Goal: Task Accomplishment & Management: Manage account settings

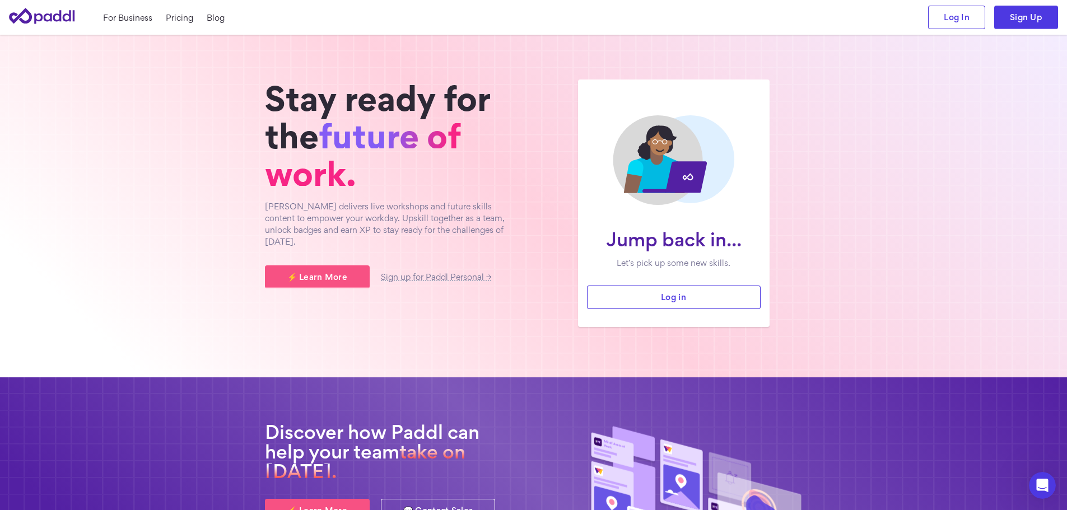
drag, startPoint x: 1049, startPoint y: 0, endPoint x: 934, endPoint y: 282, distance: 304.4
click at [934, 282] on section "Jump back in... Let’s pick up some new skills. Log in Stay ready for the future…" at bounding box center [533, 206] width 1067 height 343
click at [669, 297] on link "Log in" at bounding box center [674, 298] width 174 height 24
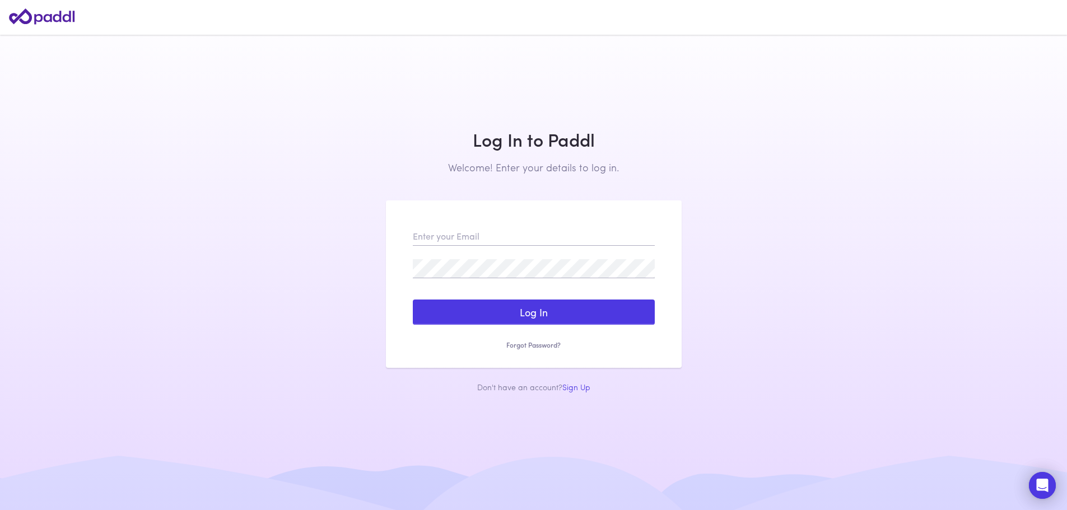
type input "Raj.sinnappen@gmail.com"
click at [531, 313] on button "Log In" at bounding box center [534, 313] width 242 height 26
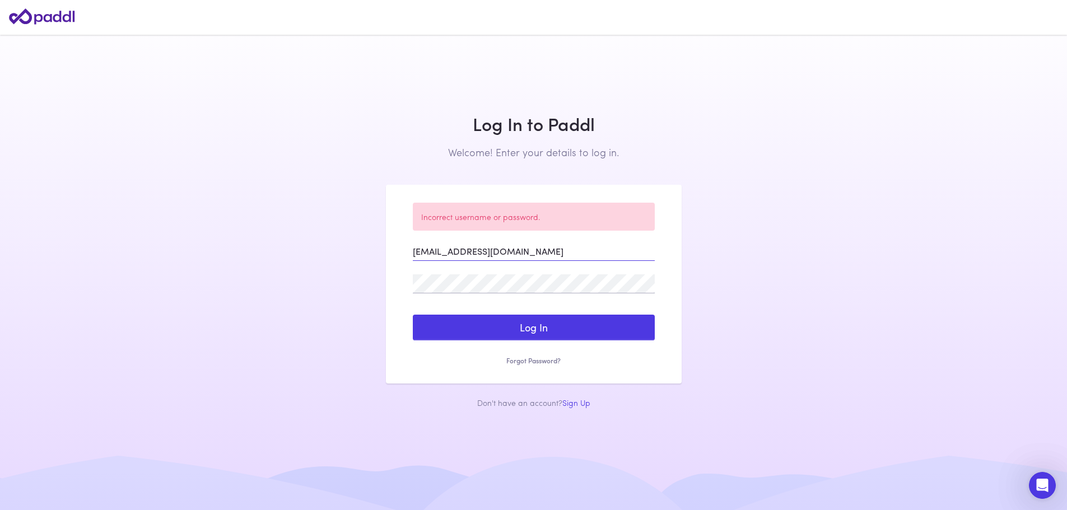
click at [418, 251] on input "Raj.sinnappen@gmail.com" at bounding box center [534, 251] width 242 height 19
drag, startPoint x: 415, startPoint y: 252, endPoint x: 575, endPoint y: 260, distance: 160.4
click at [575, 260] on input "Raj.sinnappen@gmail.com" at bounding box center [534, 251] width 242 height 19
click at [428, 248] on input "email" at bounding box center [534, 251] width 242 height 19
click at [423, 257] on input "email" at bounding box center [534, 251] width 242 height 19
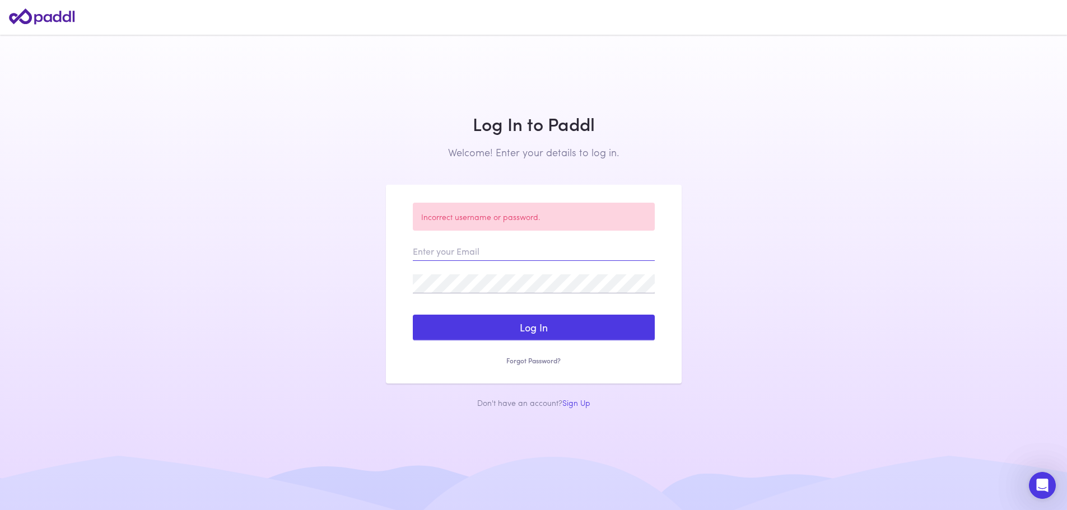
paste input "Raj.Sinnappen@arabbank.com.au"
type input "Raj.Sinnappen@arabbank.com.au"
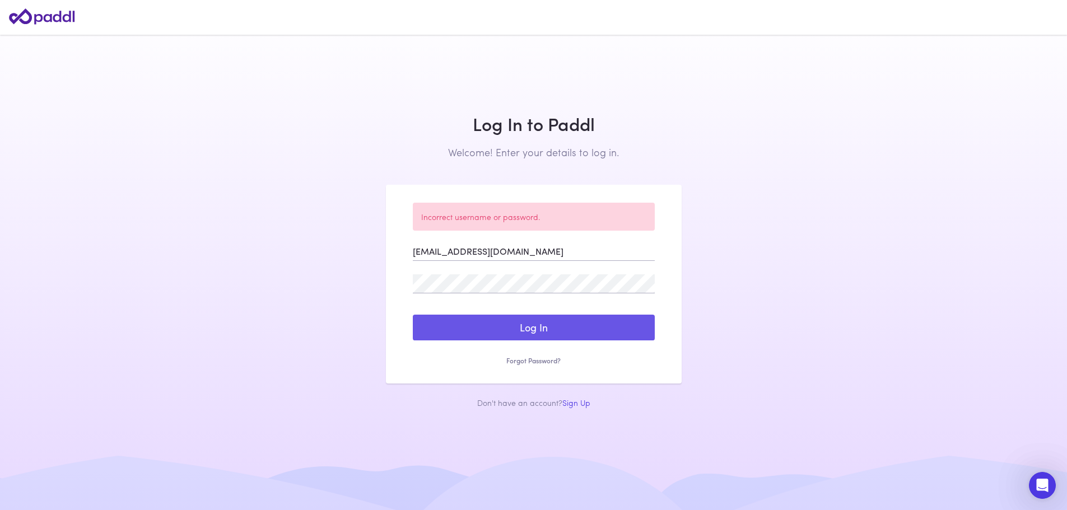
click at [533, 323] on button "Log In" at bounding box center [534, 328] width 242 height 26
